Goal: Obtain resource: Download file/media

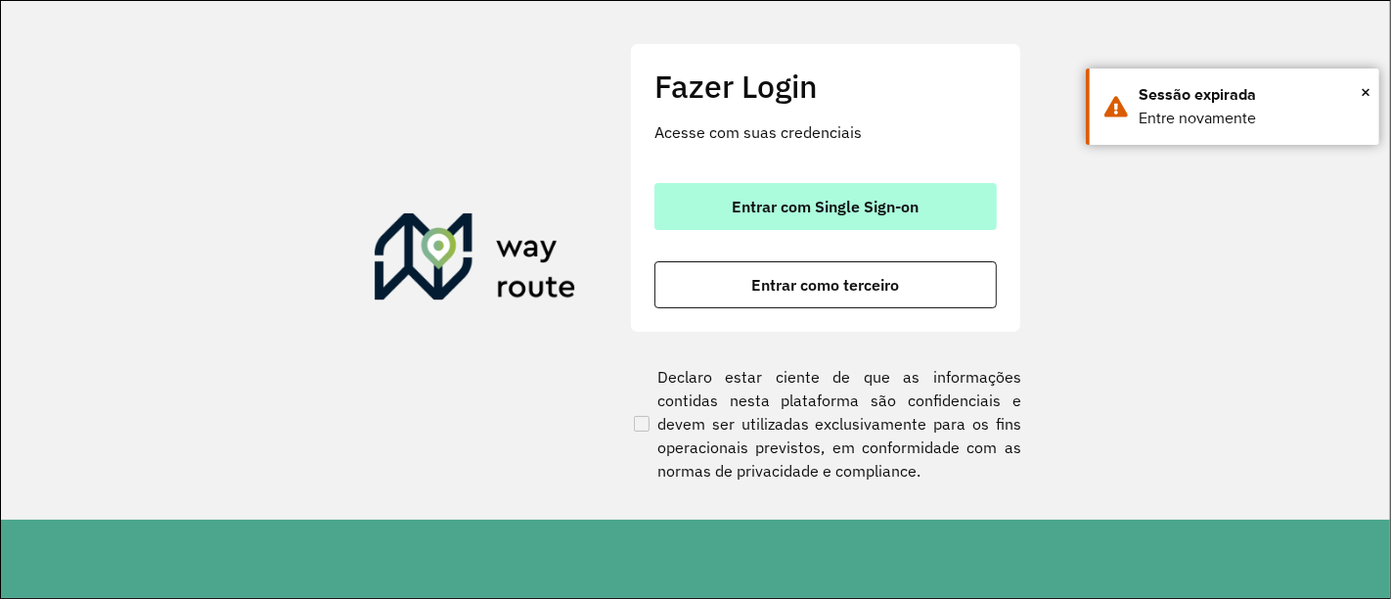
click at [800, 199] on span "Entrar com Single Sign-on" at bounding box center [826, 207] width 187 height 16
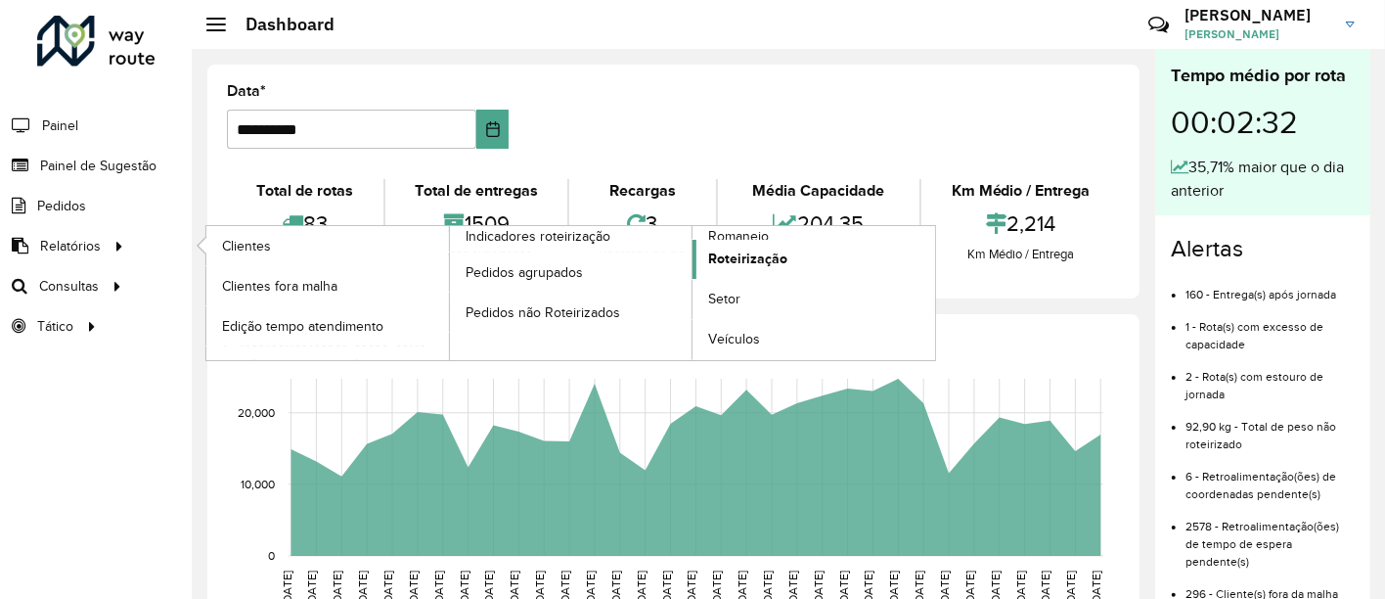
click at [757, 252] on span "Roteirização" at bounding box center [747, 258] width 79 height 21
click at [743, 286] on link "Setor" at bounding box center [813, 299] width 243 height 39
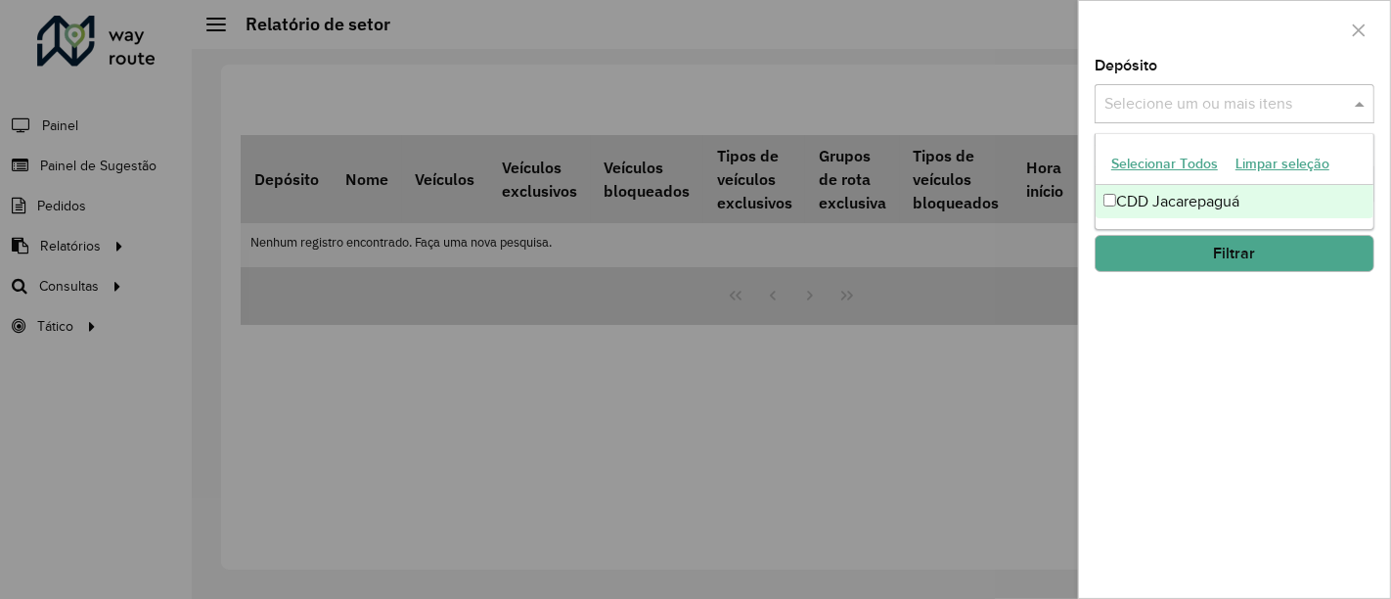
click at [1207, 102] on input "text" at bounding box center [1224, 104] width 250 height 23
click at [1089, 219] on div "Depósito Selecione um ou mais itens CDD Jacarepaguá × × Grupo de Depósito Selec…" at bounding box center [1234, 328] width 311 height 539
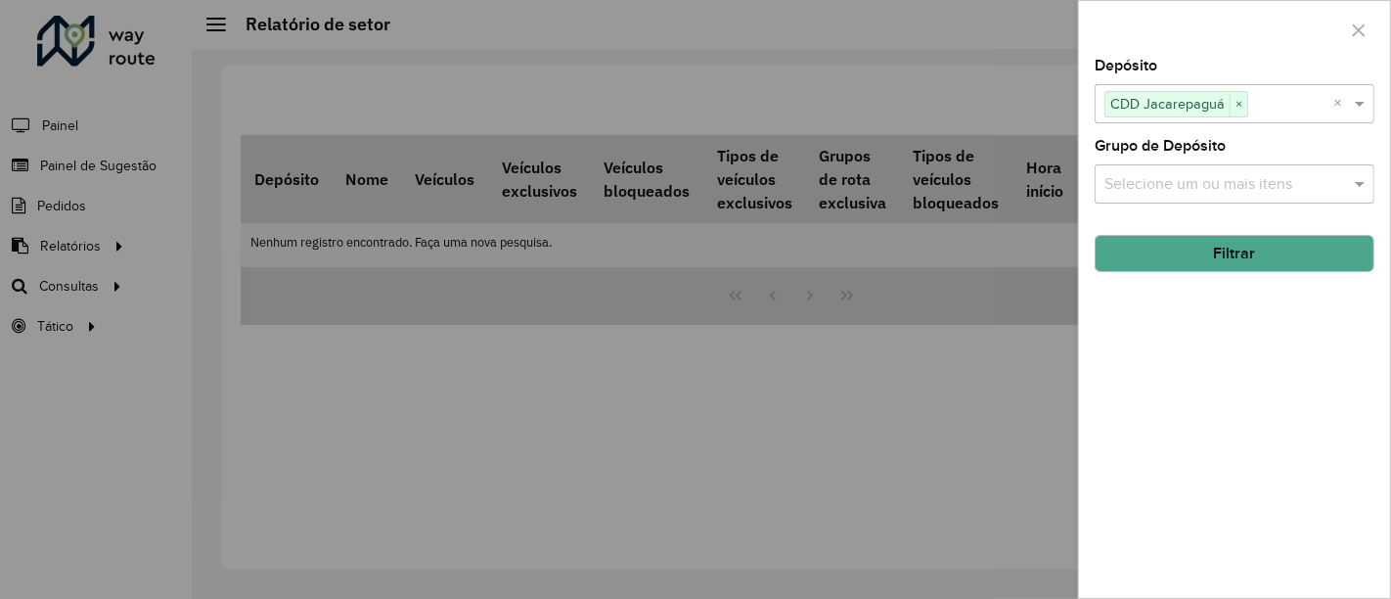
click at [1170, 198] on div "Selecione um ou mais itens" at bounding box center [1234, 183] width 280 height 39
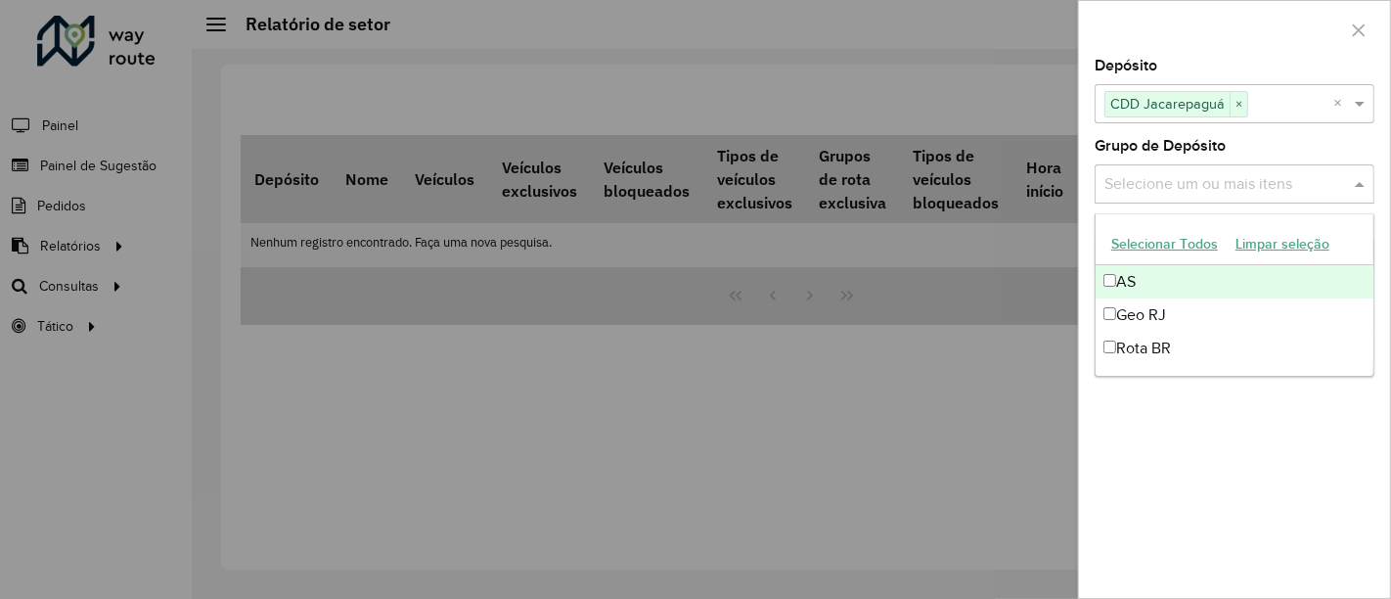
click at [1162, 242] on button "Selecionar Todos" at bounding box center [1164, 244] width 124 height 30
click at [1075, 249] on div at bounding box center [695, 299] width 1391 height 599
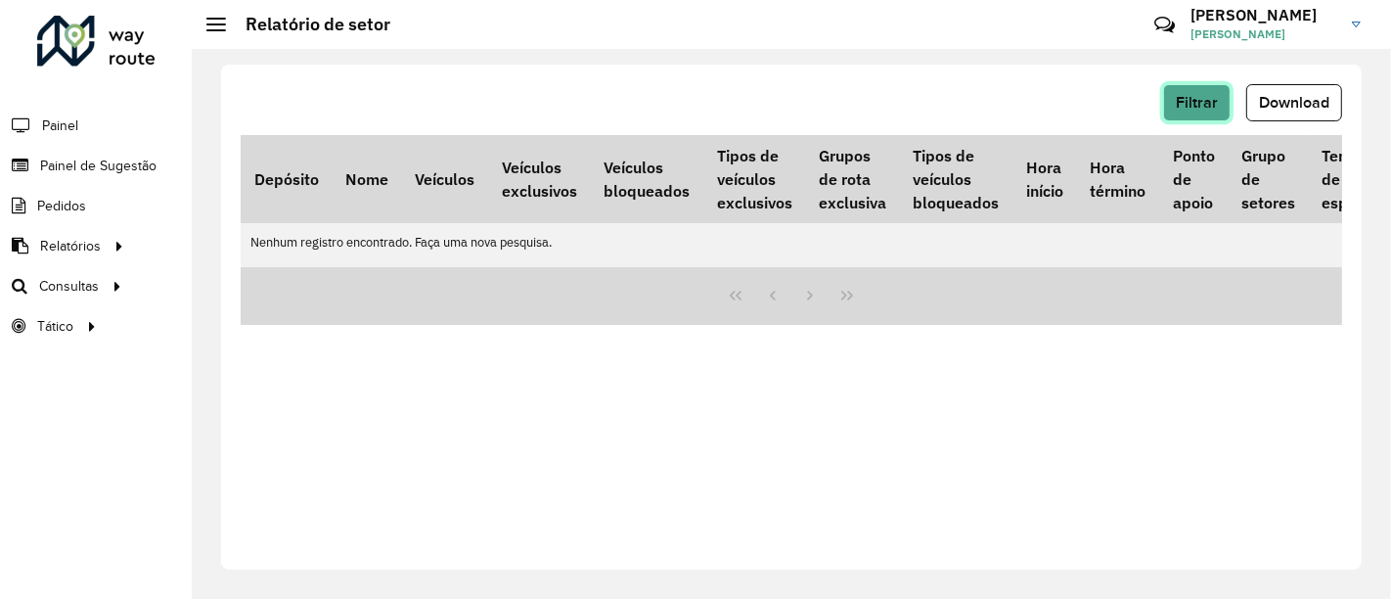
click at [1196, 92] on button "Filtrar" at bounding box center [1196, 102] width 67 height 37
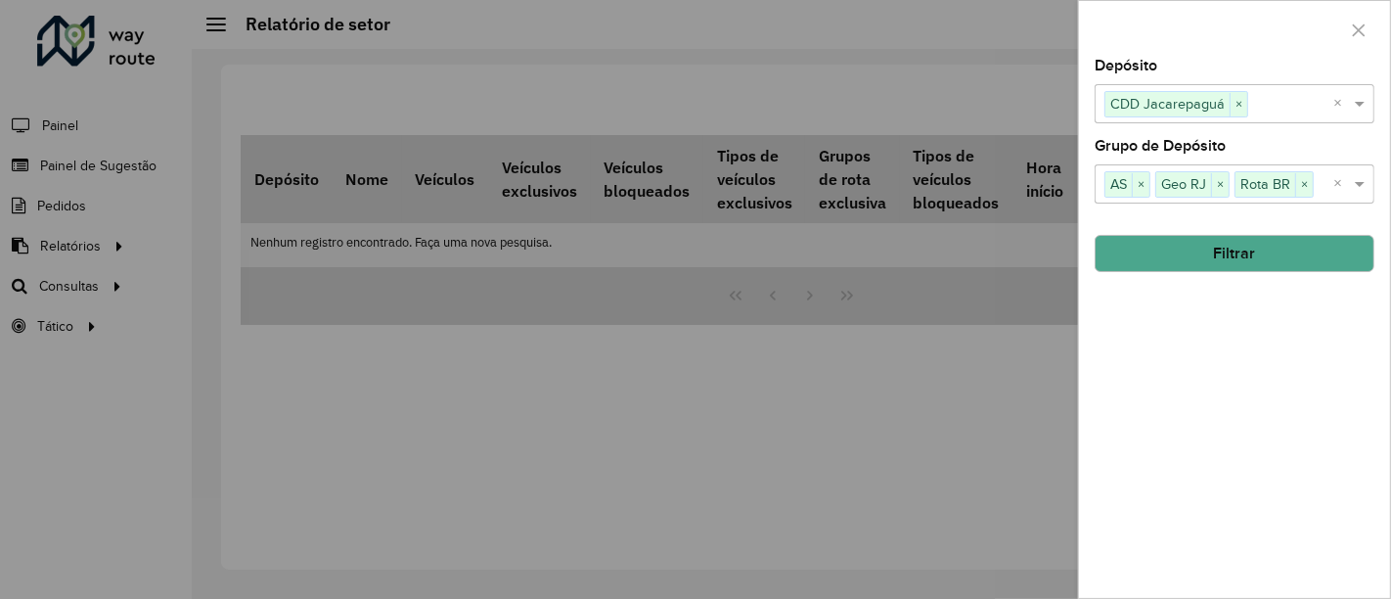
click at [1154, 257] on button "Filtrar" at bounding box center [1234, 253] width 280 height 37
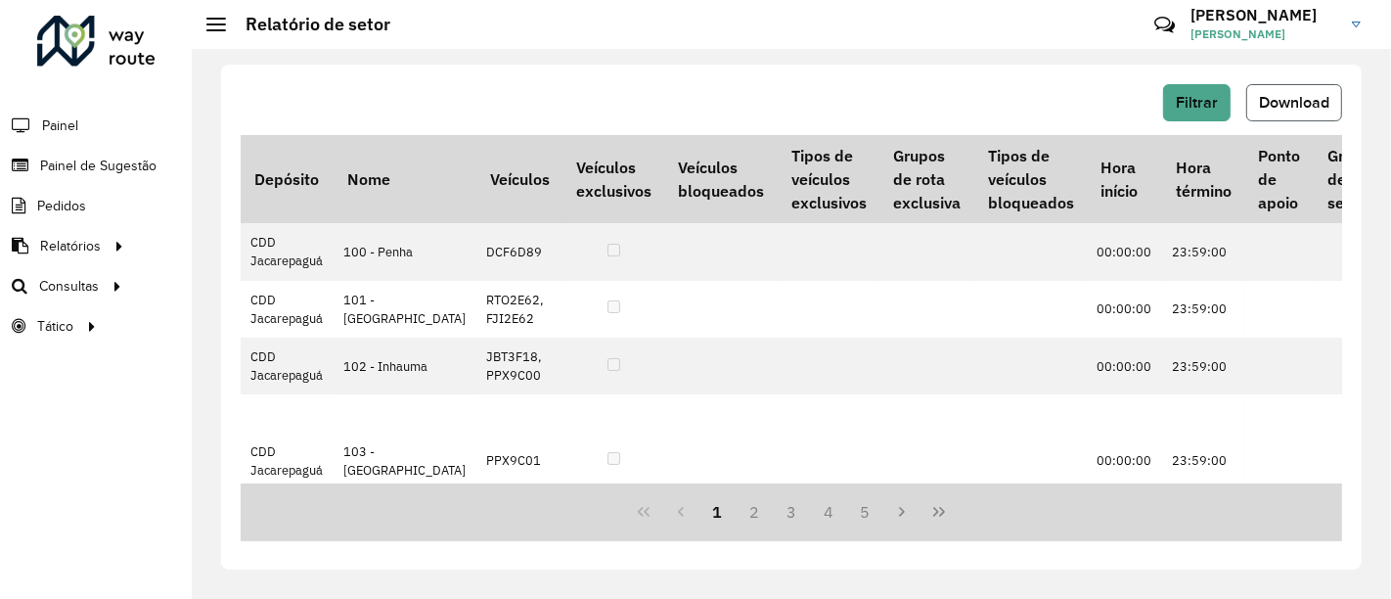
click at [1263, 111] on button "Download" at bounding box center [1294, 102] width 96 height 37
click at [248, 326] on span "Setores" at bounding box center [246, 326] width 48 height 21
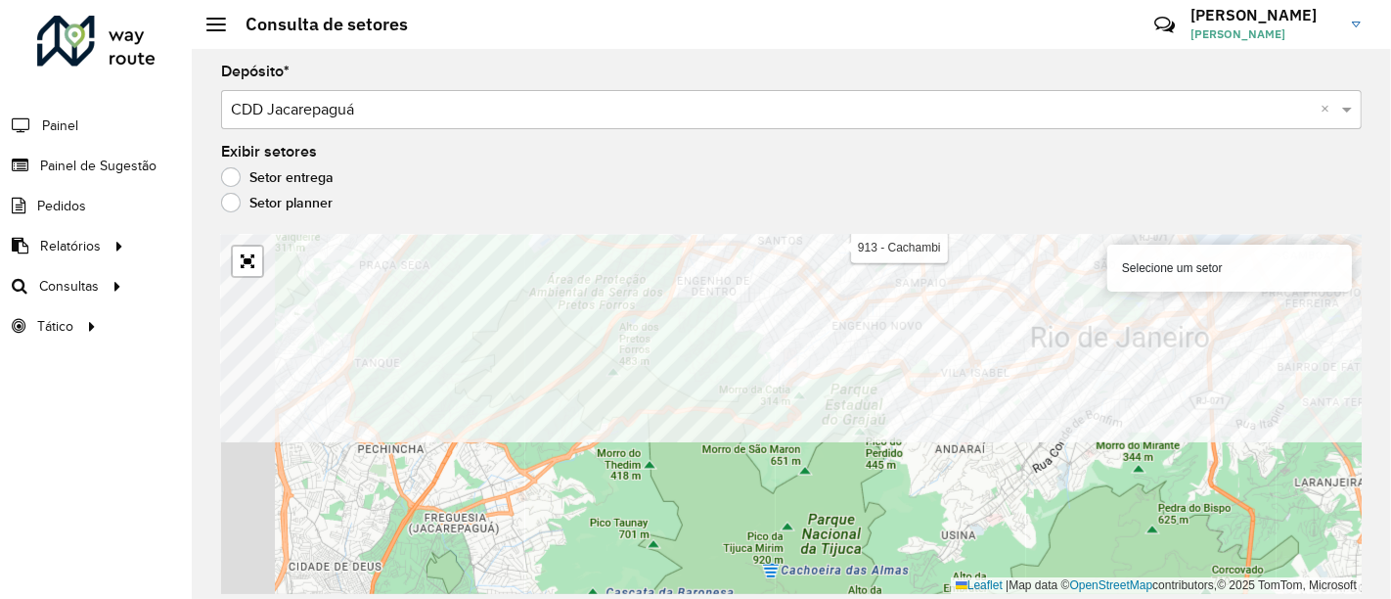
click at [844, 227] on div "Depósito * Selecione um depósito × CDD Jacarepaguá × Exibir setores Setor entre…" at bounding box center [791, 324] width 1199 height 550
